Goal: Navigation & Orientation: Understand site structure

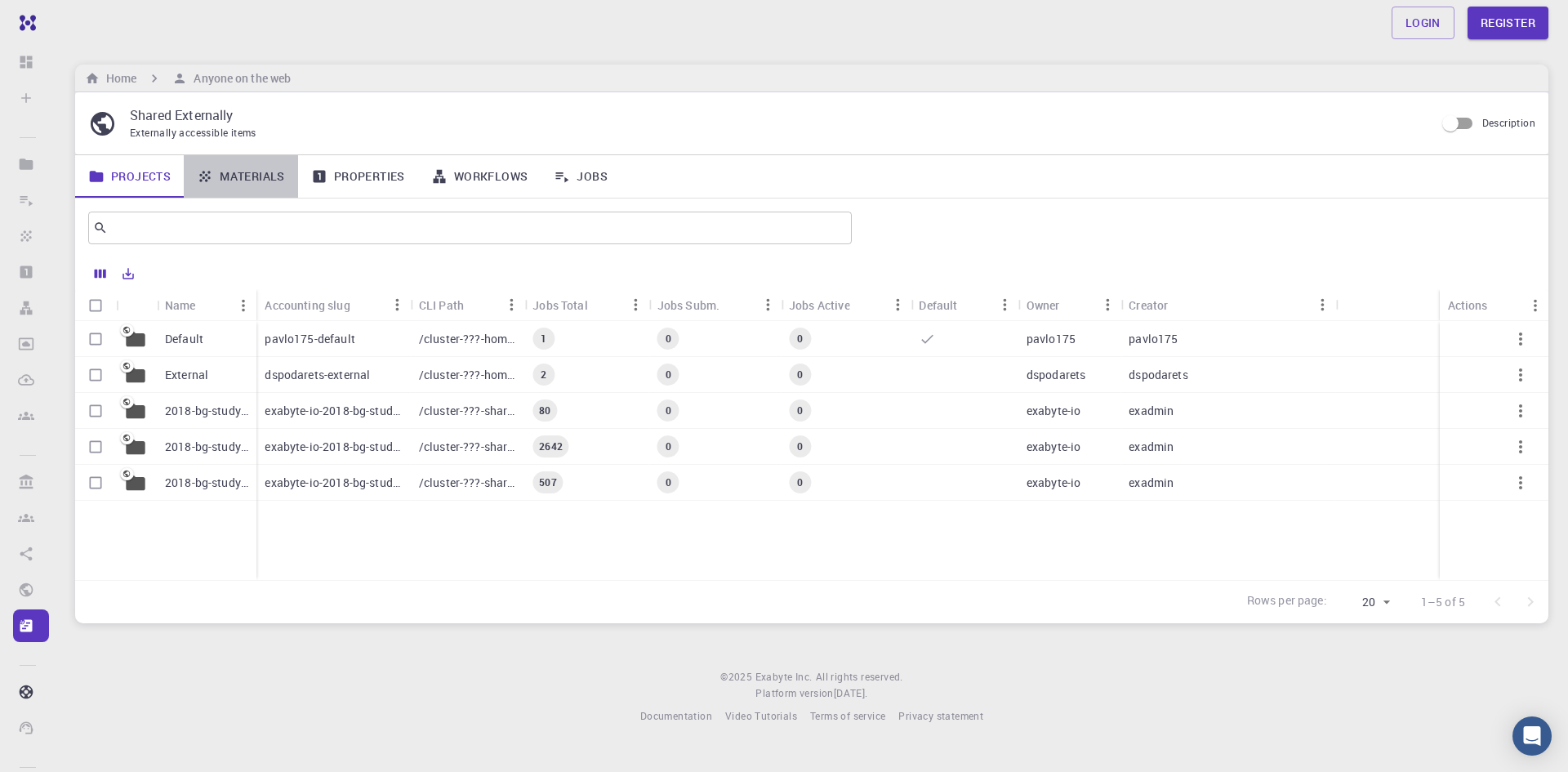
click at [221, 187] on link "Materials" at bounding box center [241, 176] width 114 height 42
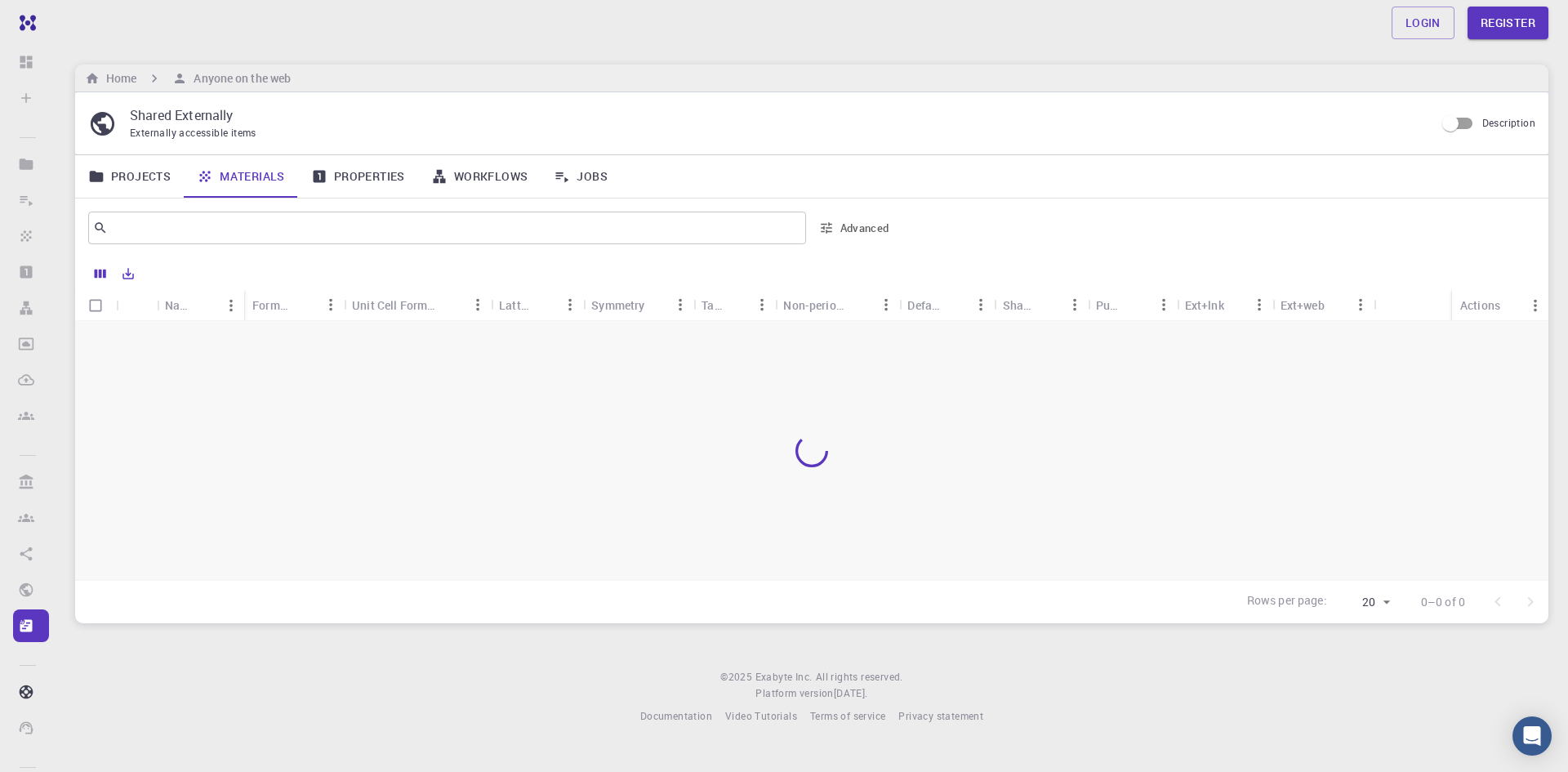
click at [153, 187] on link "Projects" at bounding box center [129, 176] width 108 height 42
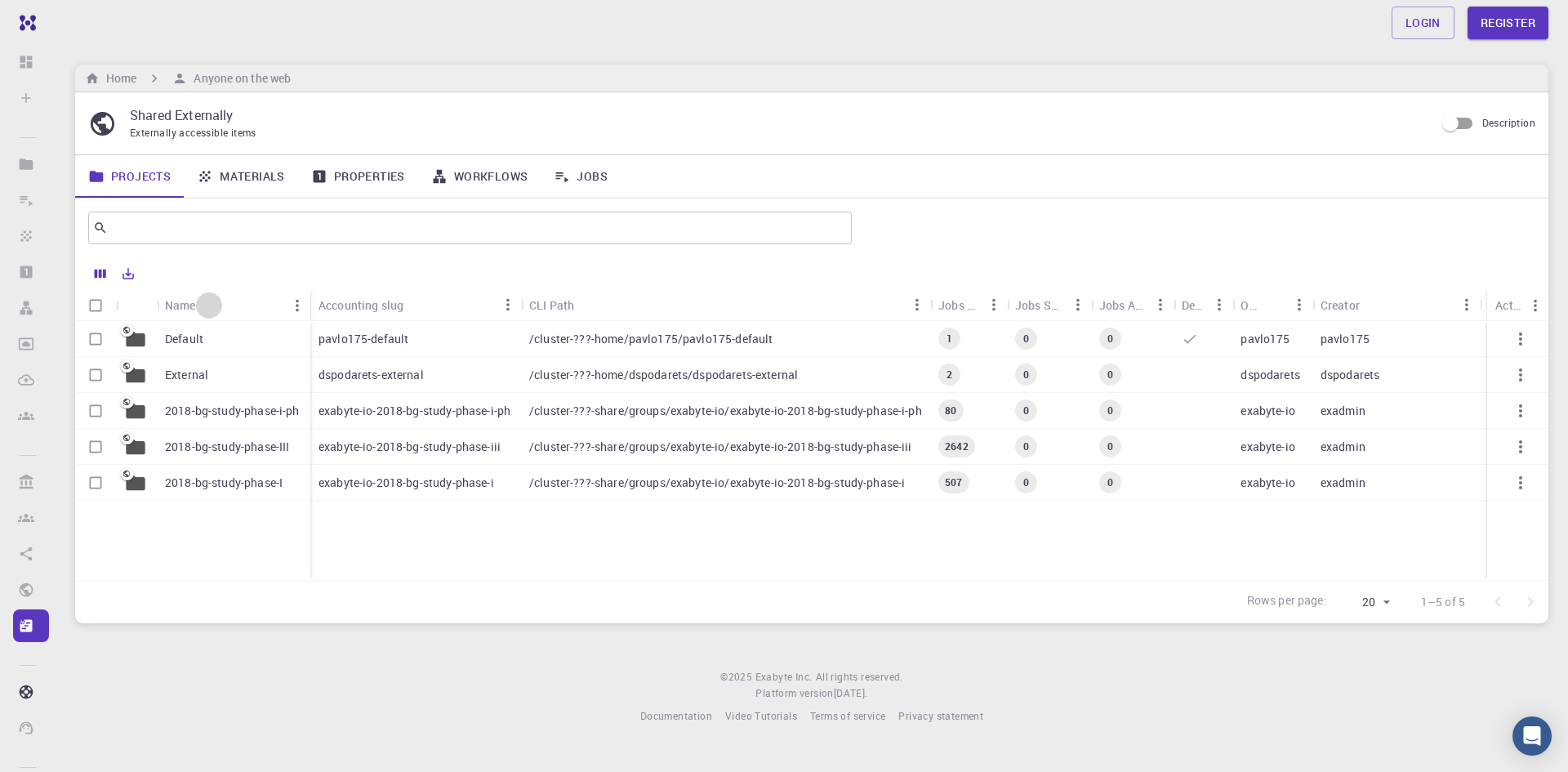
click at [222, 306] on button "Sort" at bounding box center [209, 306] width 26 height 26
click at [257, 176] on link "Materials" at bounding box center [241, 176] width 114 height 42
